Goal: Transaction & Acquisition: Purchase product/service

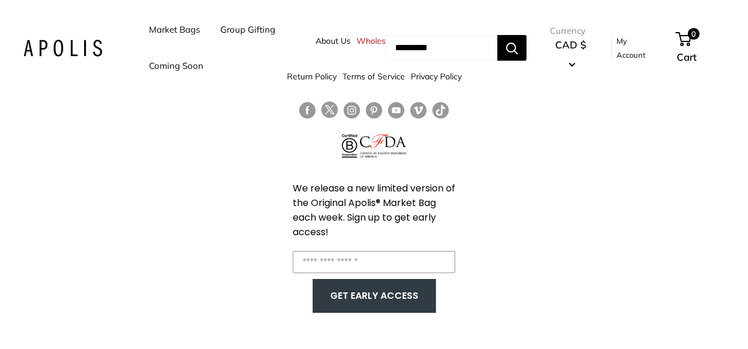
click at [79, 52] on img at bounding box center [62, 48] width 79 height 17
click at [182, 32] on link "Market Bags" at bounding box center [174, 30] width 51 height 16
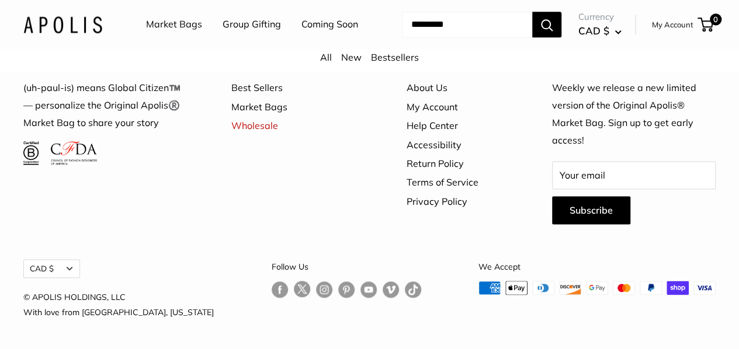
scroll to position [3140, 0]
click at [155, 22] on link "Market Bags" at bounding box center [174, 25] width 56 height 18
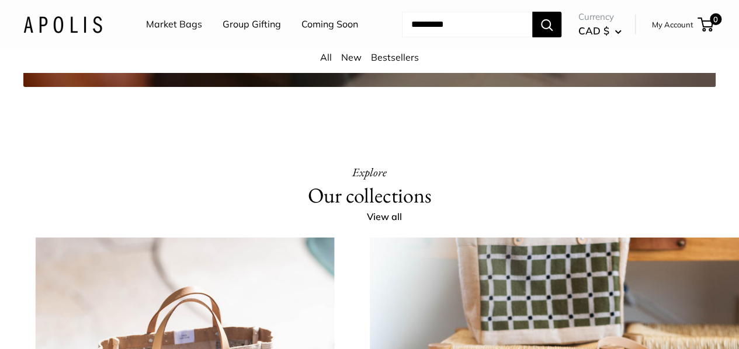
scroll to position [2162, 0]
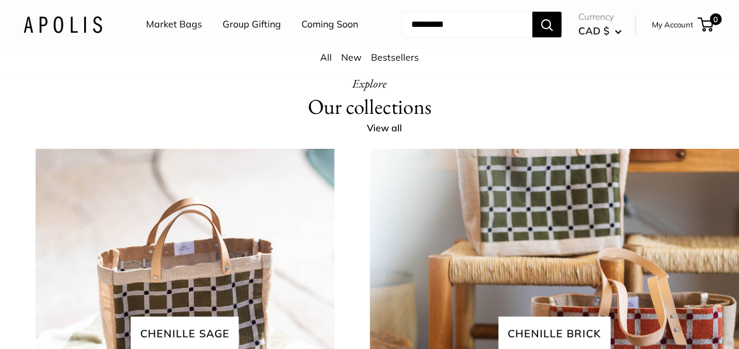
click at [80, 33] on img at bounding box center [62, 24] width 79 height 17
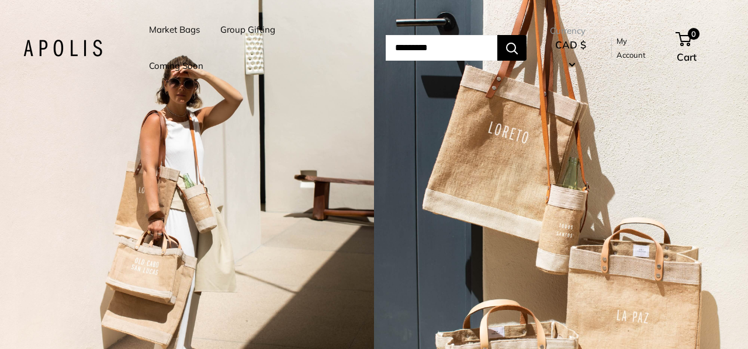
click at [193, 64] on link "Coming Soon" at bounding box center [176, 66] width 54 height 16
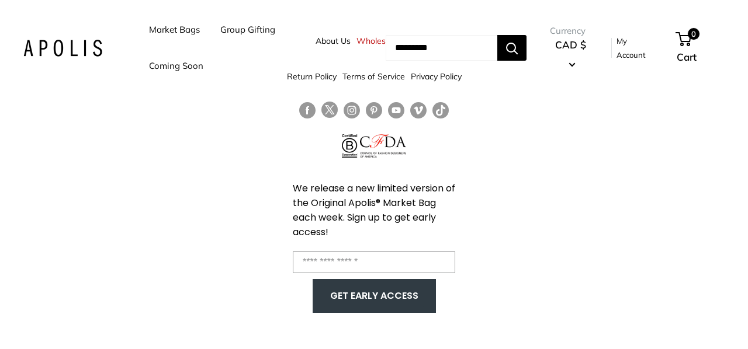
click at [173, 33] on link "Market Bags" at bounding box center [174, 30] width 51 height 16
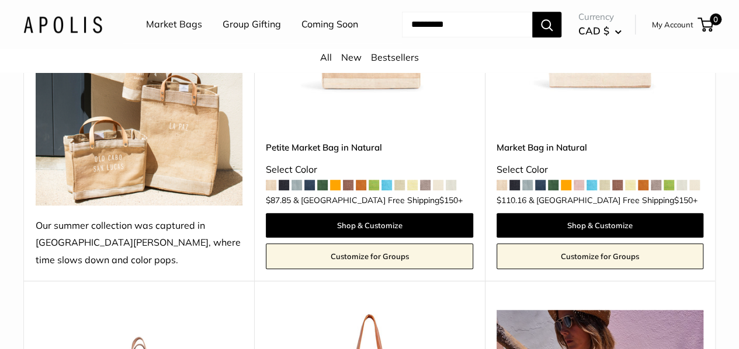
scroll to position [526, 0]
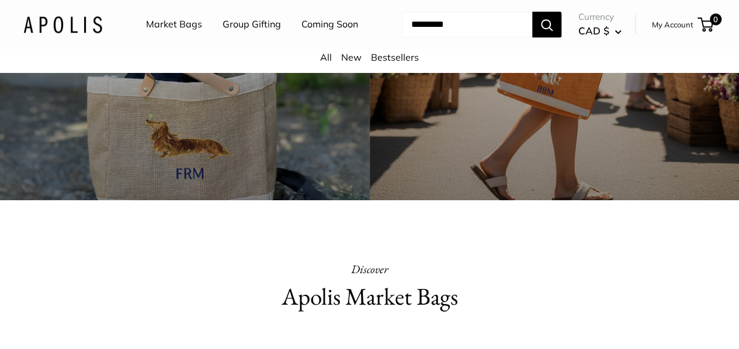
scroll to position [151, 0]
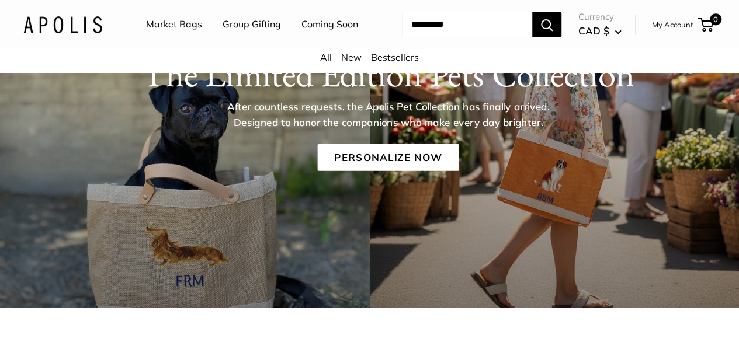
click at [175, 30] on link "Market Bags" at bounding box center [174, 25] width 56 height 18
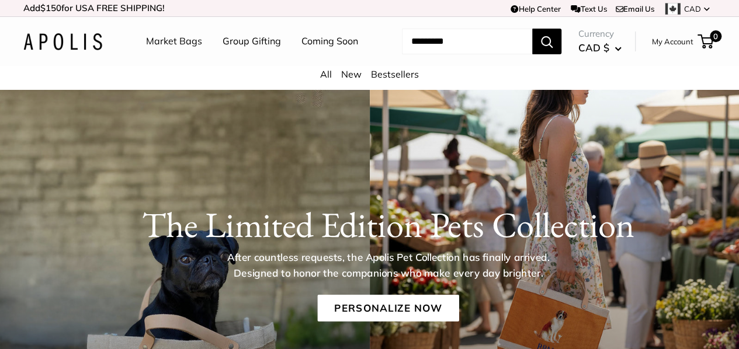
click at [80, 50] on img at bounding box center [62, 41] width 79 height 17
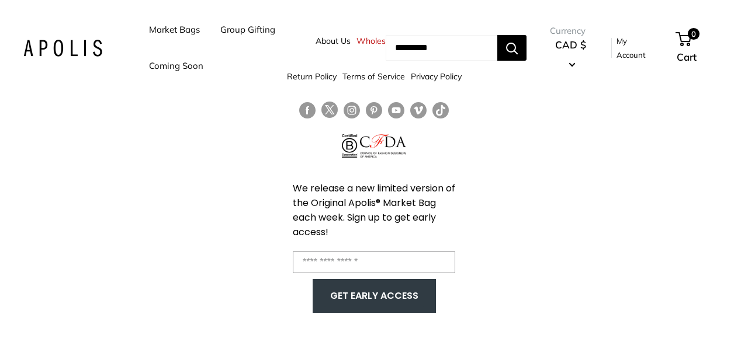
click at [172, 31] on link "Market Bags" at bounding box center [174, 30] width 51 height 16
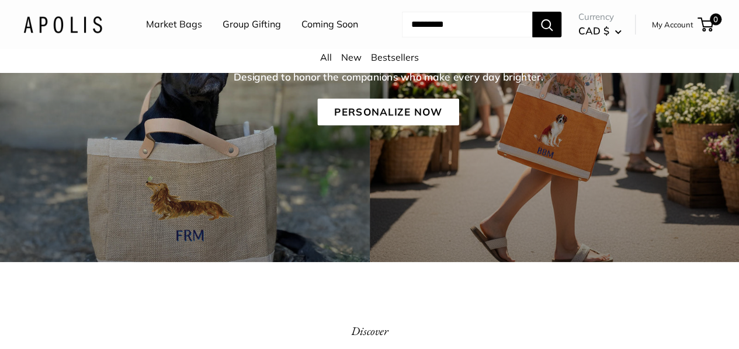
scroll to position [234, 0]
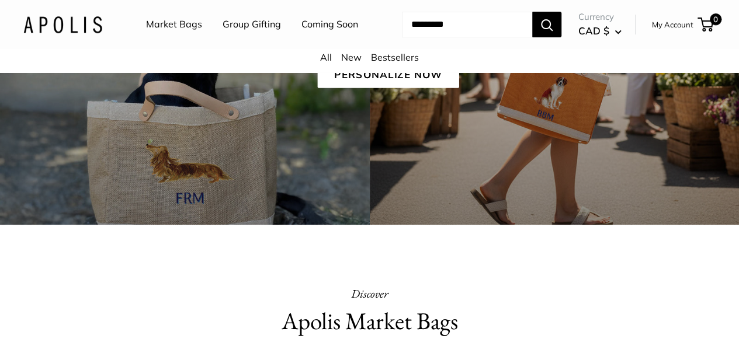
click at [324, 181] on div "The Limited Edition Pets Collection After countless requests, the Apolis Pet Co…" at bounding box center [369, 41] width 739 height 370
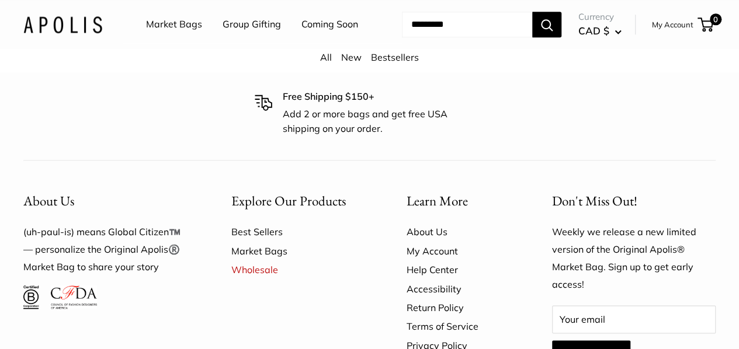
scroll to position [2629, 0]
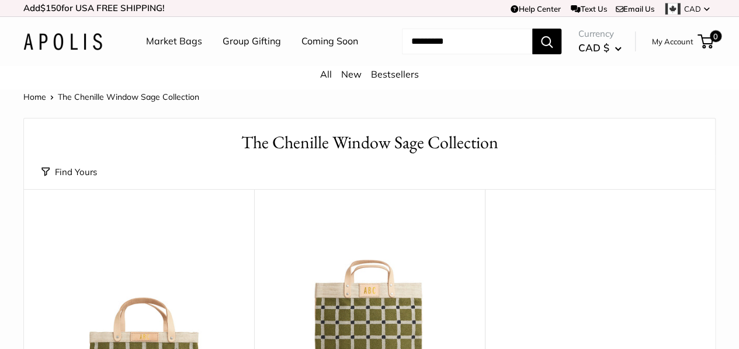
click at [37, 102] on link "Home" at bounding box center [34, 97] width 23 height 11
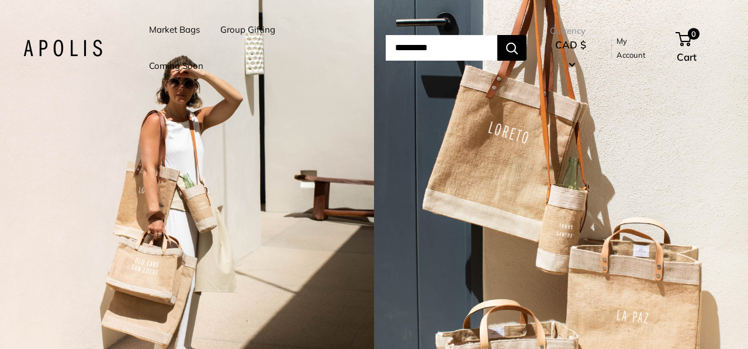
click at [566, 167] on div "2 / 3" at bounding box center [561, 174] width 374 height 349
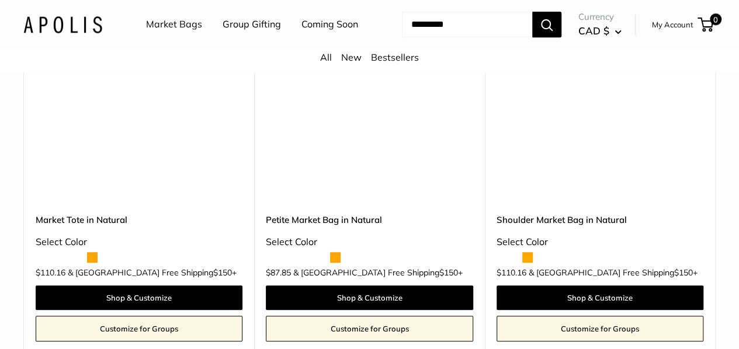
scroll to position [2337, 0]
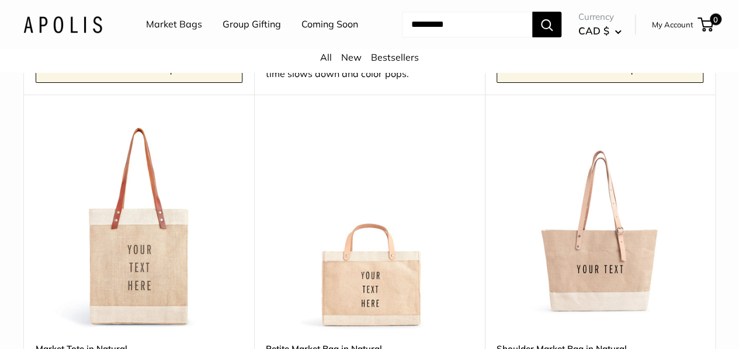
click at [0, 0] on img at bounding box center [0, 0] width 0 height 0
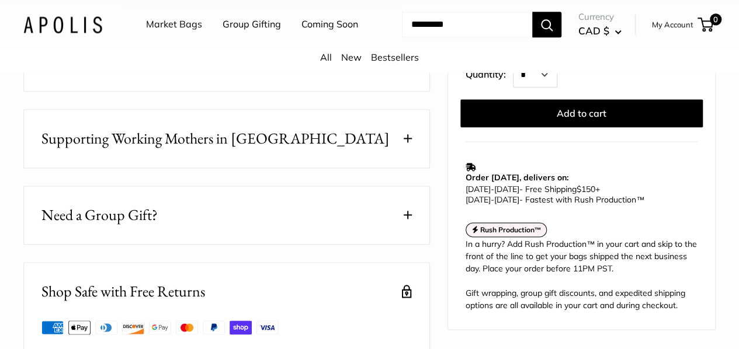
scroll to position [584, 0]
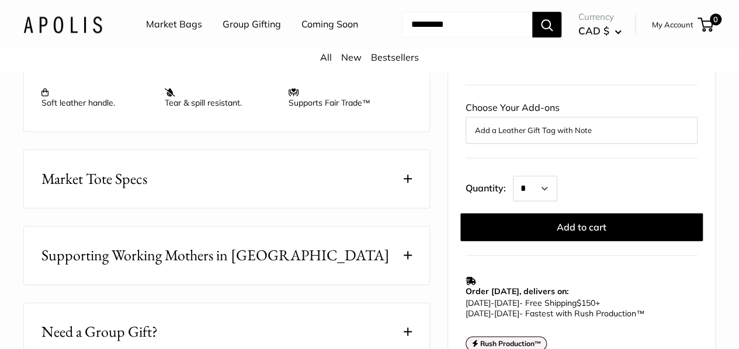
click at [278, 197] on button "Market Tote Specs" at bounding box center [226, 179] width 405 height 58
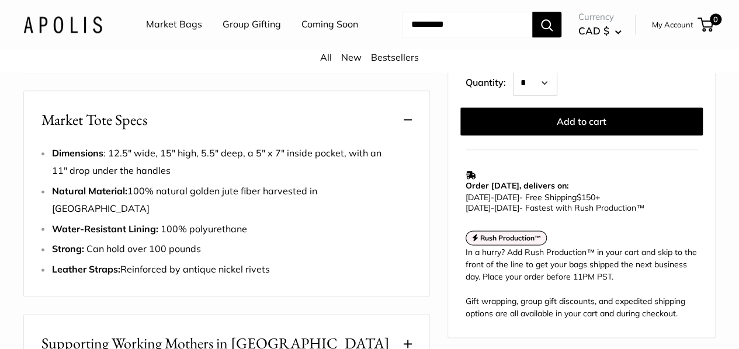
scroll to position [701, 0]
